Goal: Transaction & Acquisition: Purchase product/service

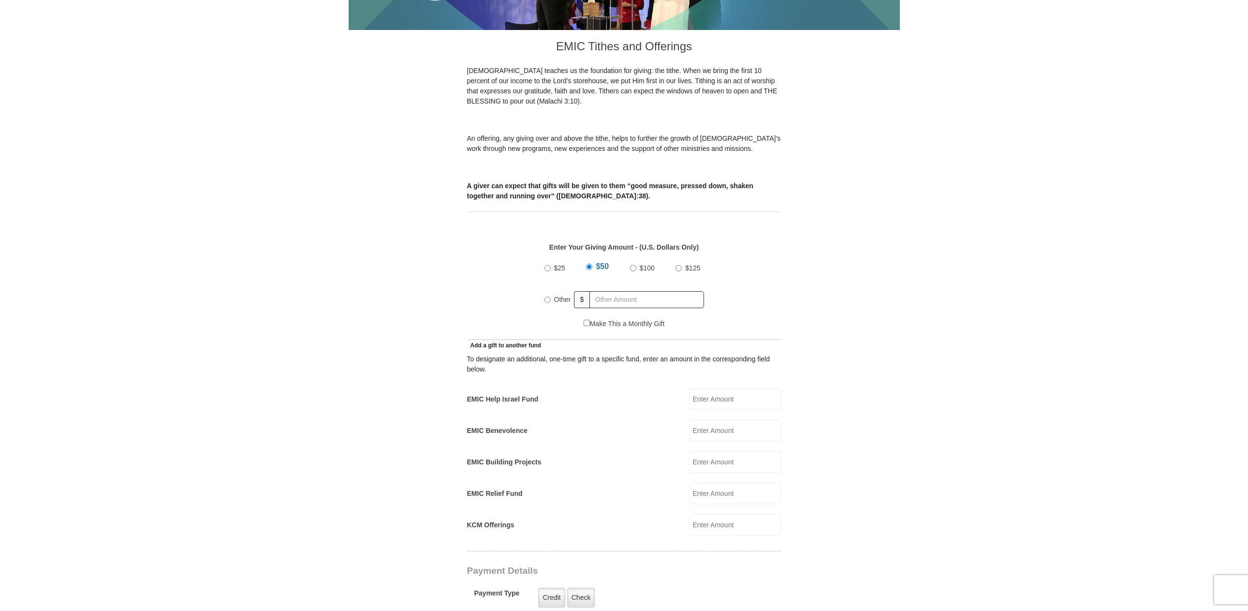
drag, startPoint x: 548, startPoint y: 290, endPoint x: 584, endPoint y: 293, distance: 35.9
click at [548, 296] on input "Other" at bounding box center [547, 299] width 6 height 6
radio input "true"
click at [604, 291] on input "text" at bounding box center [648, 299] width 111 height 17
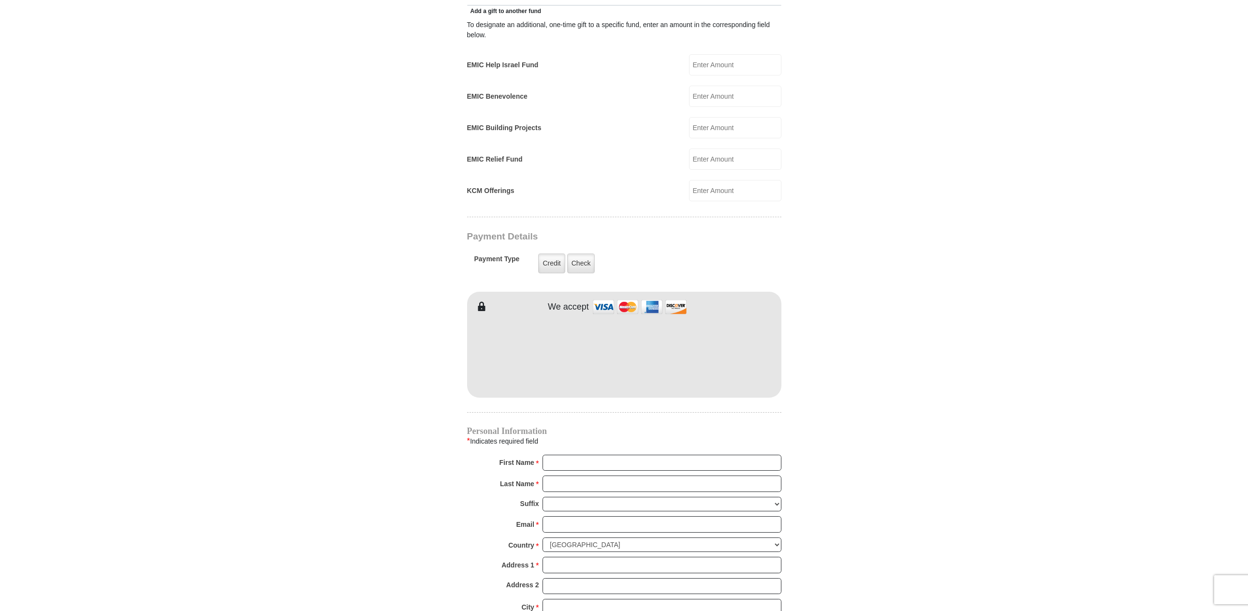
scroll to position [580, 0]
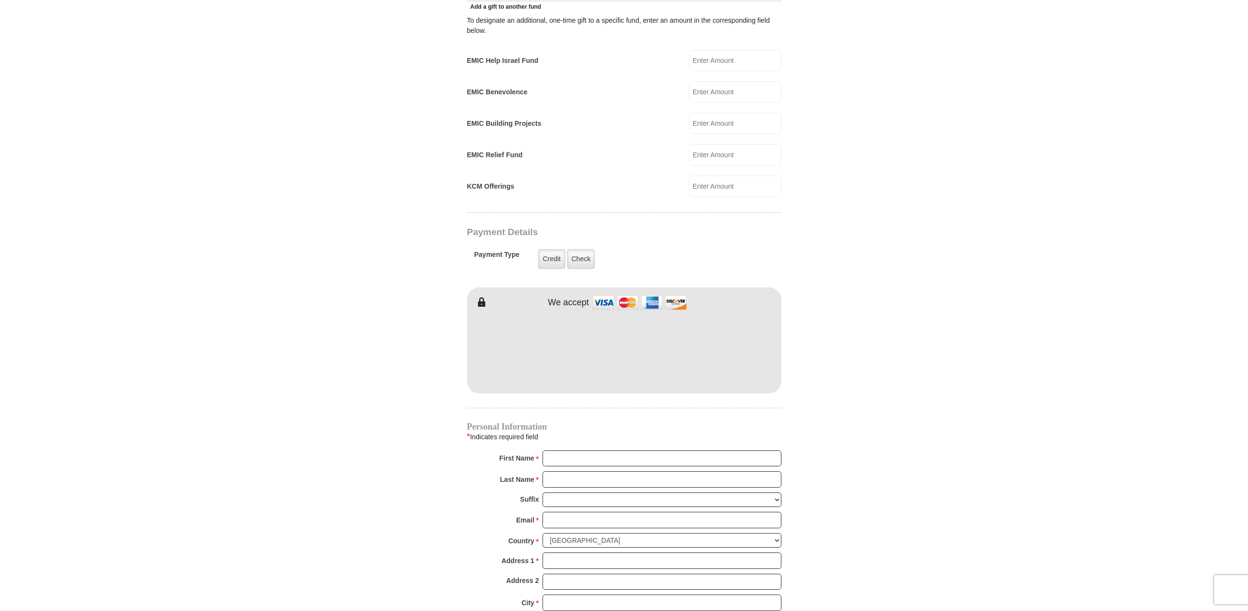
type input "340"
type input "[PERSON_NAME]"
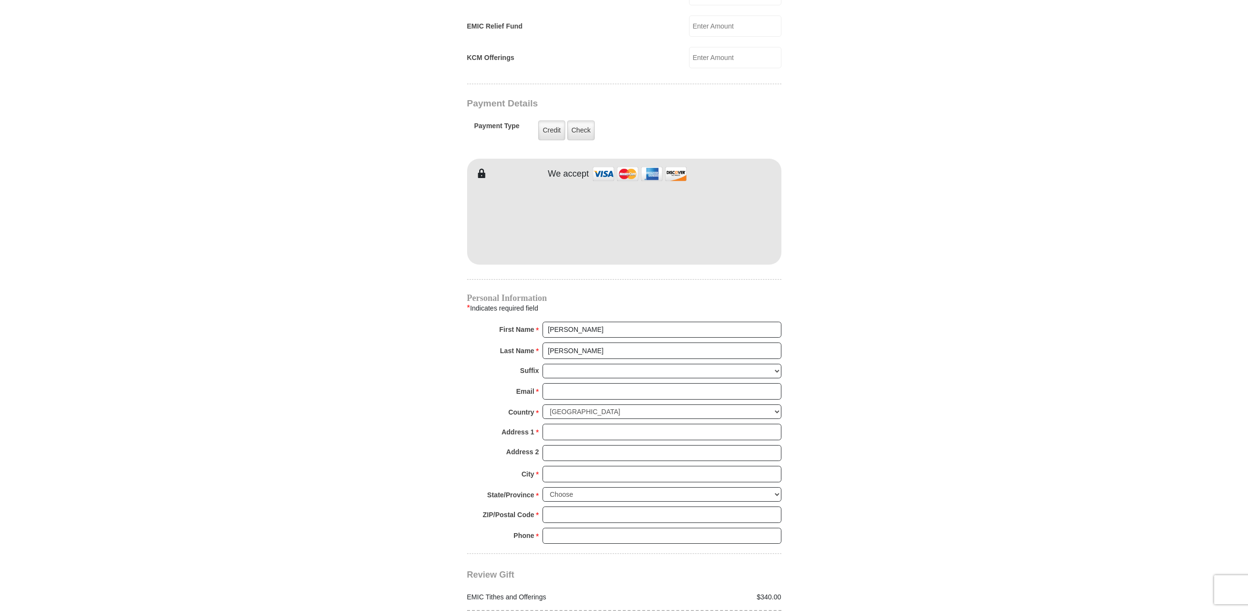
scroll to position [822, 0]
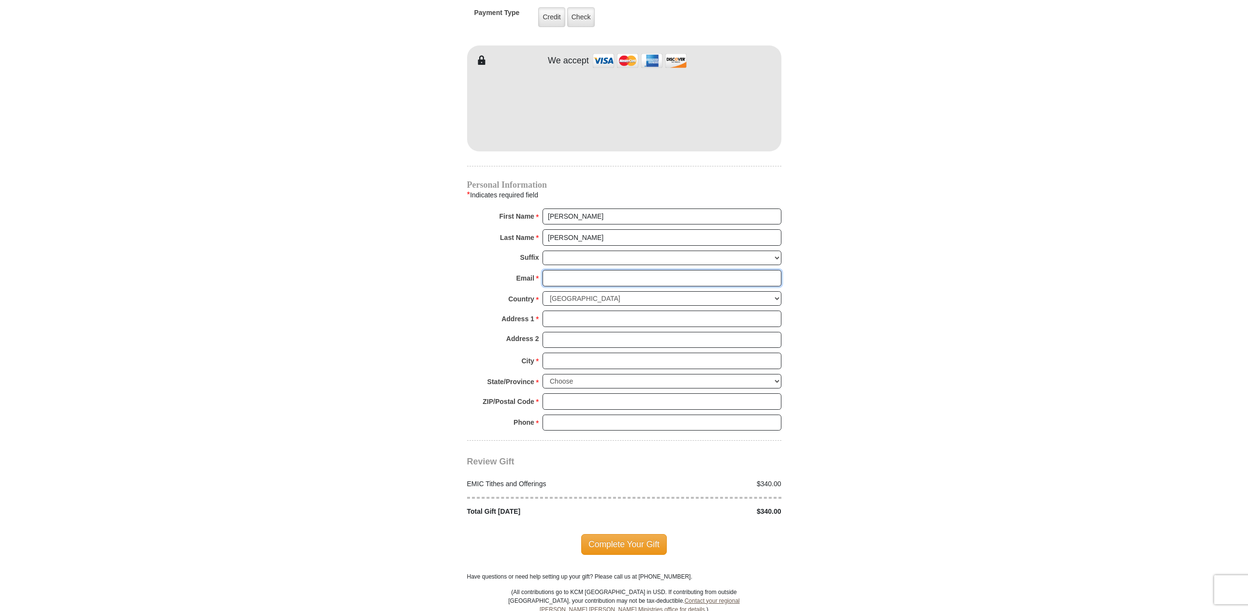
click at [572, 270] on input "Email *" at bounding box center [661, 278] width 239 height 16
type input "[EMAIL_ADDRESS][DOMAIN_NAME]"
type input "[STREET_ADDRESS][PERSON_NAME]"
type input "BEAVERTON"
select select "OR"
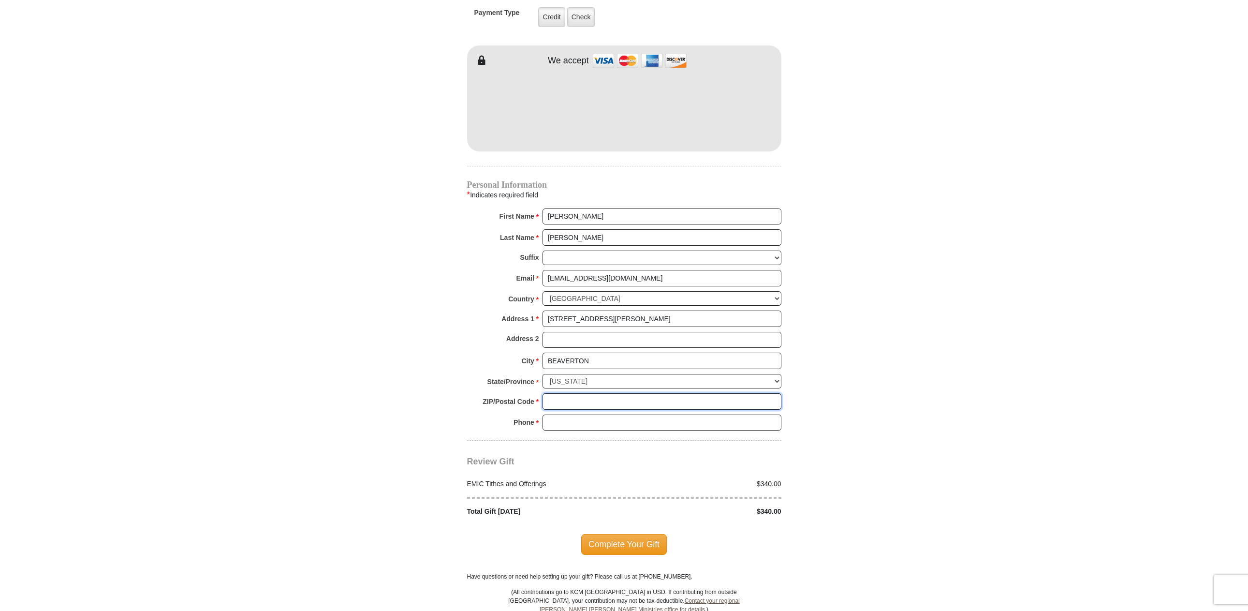
type input "97007"
type input "5032674243"
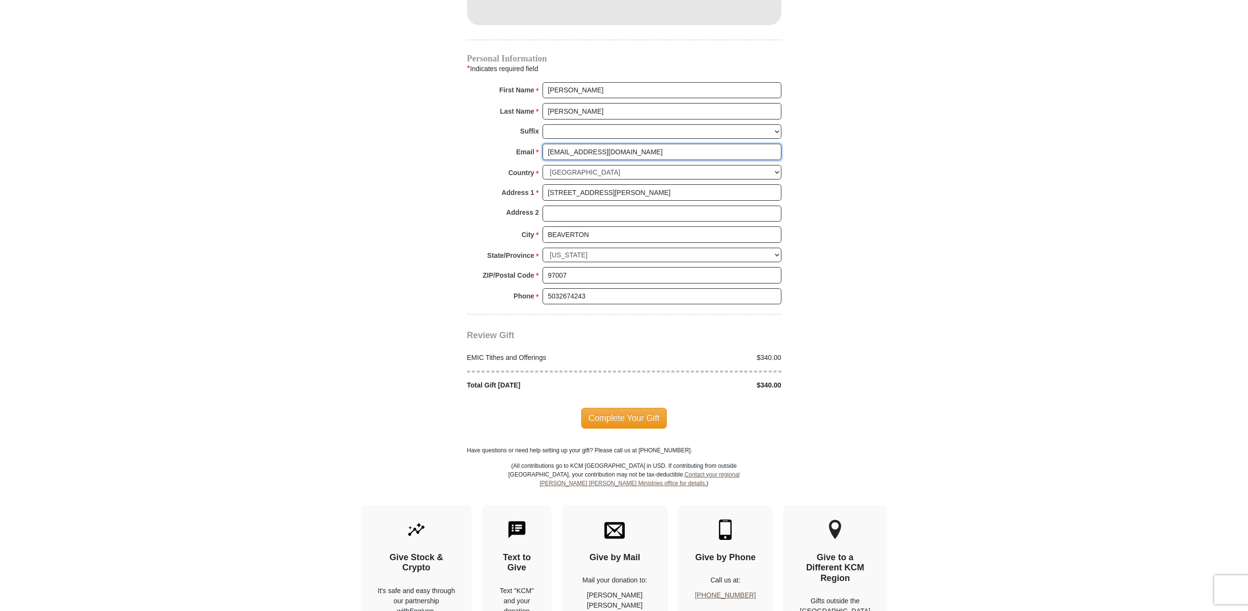
scroll to position [967, 0]
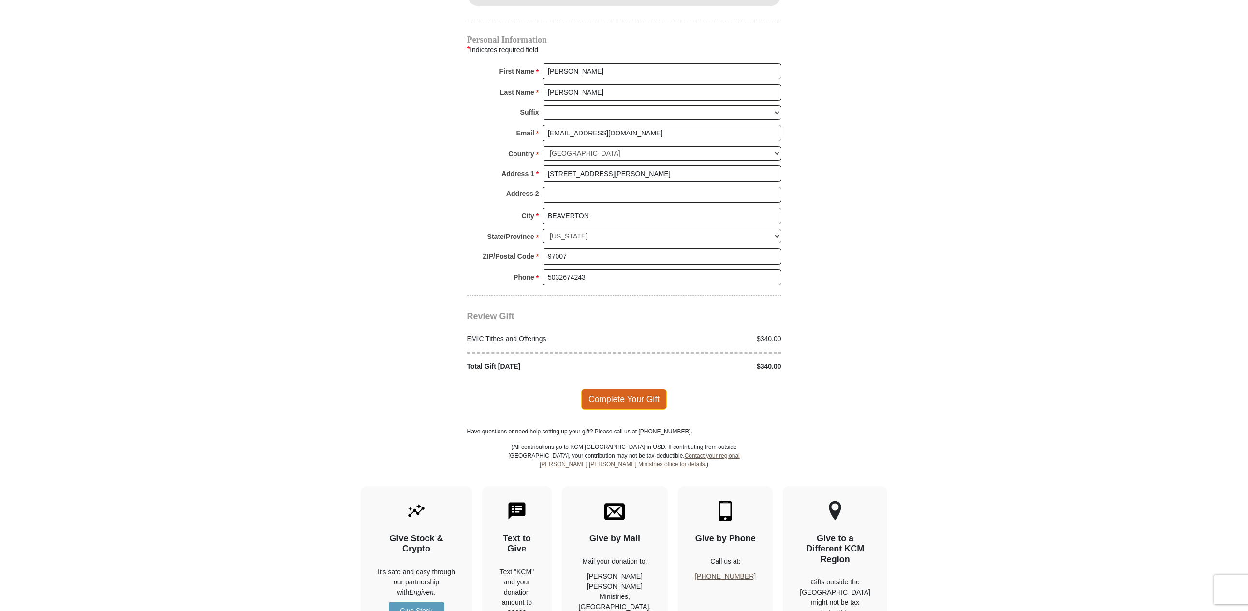
click at [643, 389] on span "Complete Your Gift" at bounding box center [624, 399] width 86 height 20
